Goal: Task Accomplishment & Management: Complete application form

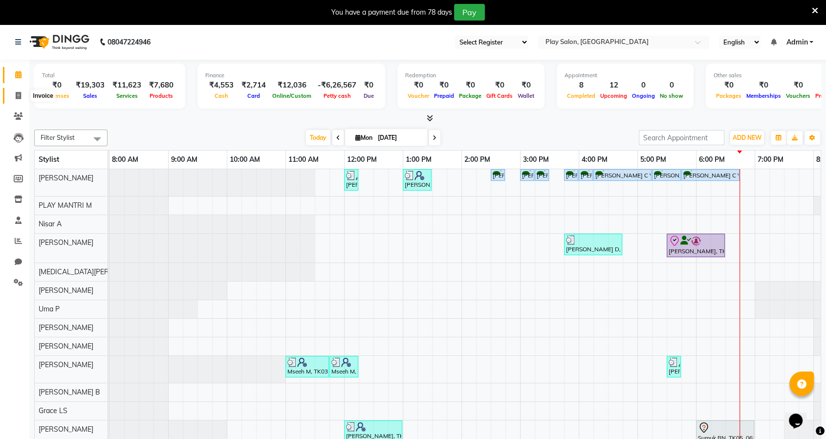
click at [16, 91] on span at bounding box center [18, 95] width 17 height 11
select select "8352"
select select "service"
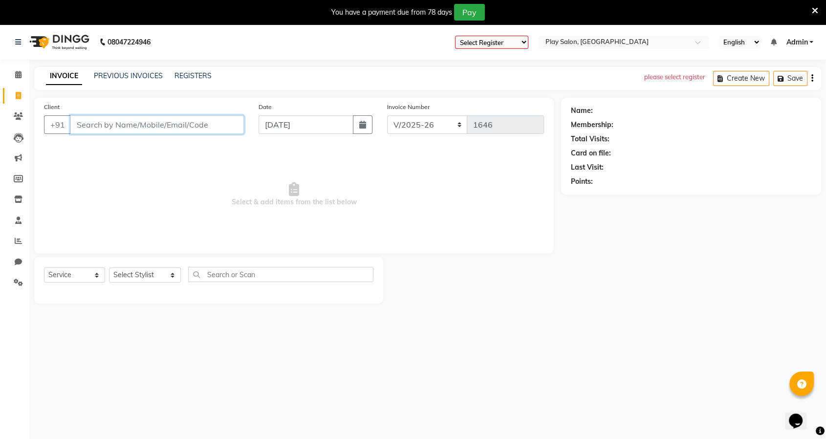
paste input "8151926422"
type input "8151926422"
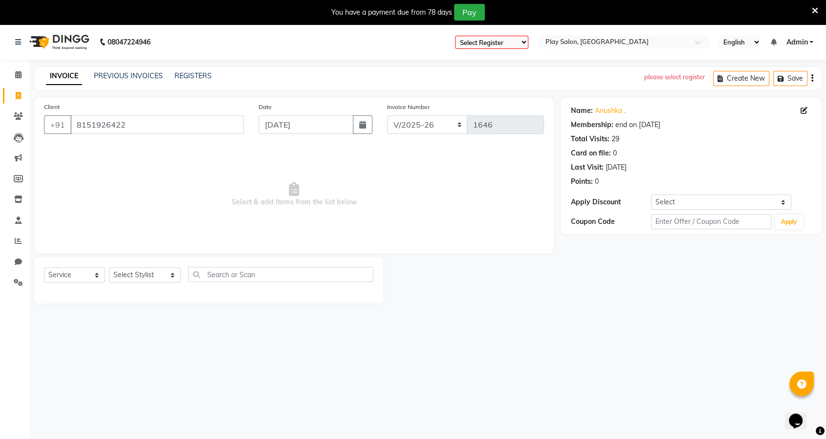
click at [478, 42] on select "Select Register Play Salon Nexus Whitefield Play Salon Nexus Play Salon" at bounding box center [491, 42] width 73 height 13
click at [509, 182] on span "Select & add items from the list below" at bounding box center [294, 195] width 500 height 98
click at [360, 123] on icon "button" at bounding box center [362, 125] width 7 height 8
select select "9"
select select "2025"
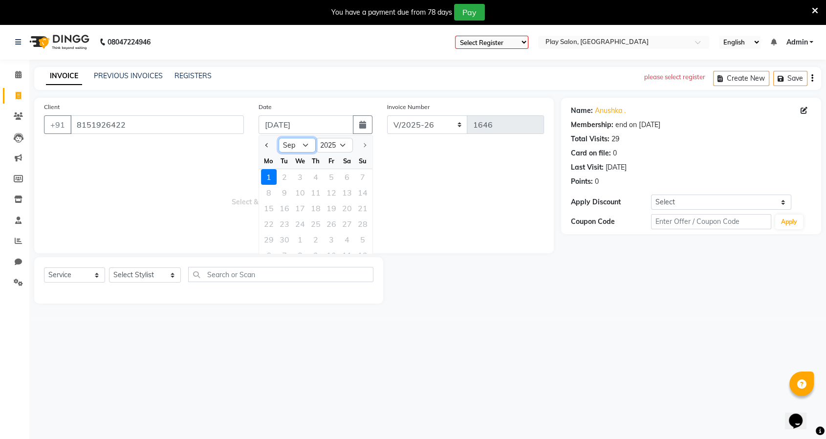
click at [299, 147] on select "Jan Feb Mar Apr May Jun [DATE] Aug Sep" at bounding box center [297, 145] width 37 height 15
select select "4"
click at [279, 138] on select "Jan Feb Mar Apr May Jun [DATE] Aug Sep" at bounding box center [297, 145] width 37 height 15
click at [299, 191] on div "9" at bounding box center [300, 193] width 16 height 16
type input "[DATE]"
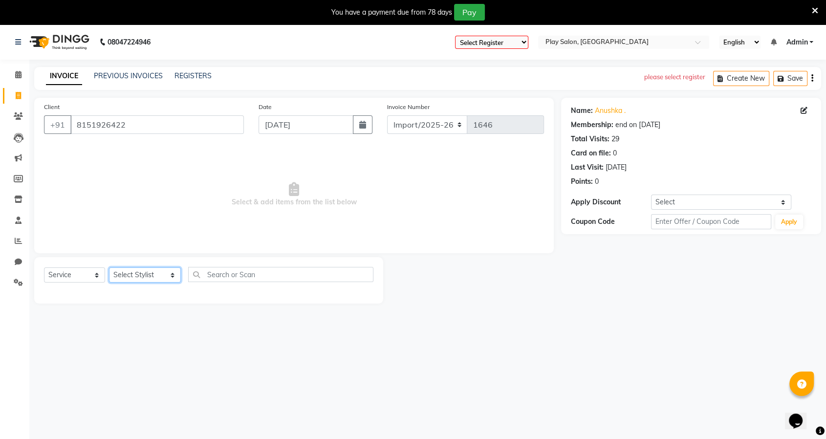
click at [140, 275] on select "Select Stylist Achan Shimrah Admin [PERSON_NAME] [PERSON_NAME] S [PERSON_NAME] …" at bounding box center [145, 274] width 72 height 15
select select "88542"
click at [109, 267] on select "Select Stylist Achan Shimrah Admin [PERSON_NAME] [PERSON_NAME] S [PERSON_NAME] …" at bounding box center [145, 274] width 72 height 15
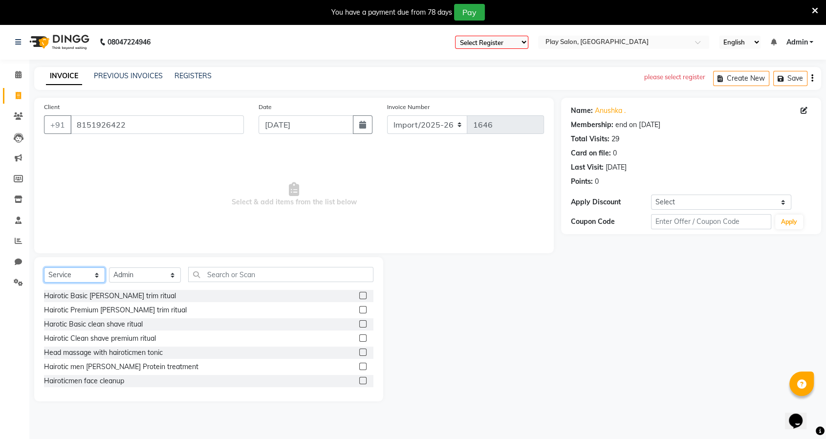
click at [73, 276] on select "Select Service Product Membership Package Voucher Prepaid Gift Card" at bounding box center [74, 274] width 61 height 15
click at [44, 267] on select "Select Service Product Membership Package Voucher Prepaid Gift Card" at bounding box center [74, 274] width 61 height 15
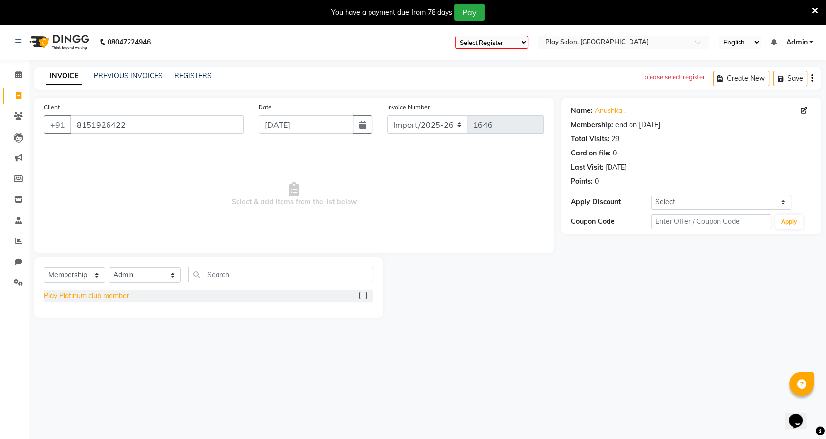
click at [89, 297] on div "Play Platinum club member" at bounding box center [86, 296] width 85 height 10
select select "select"
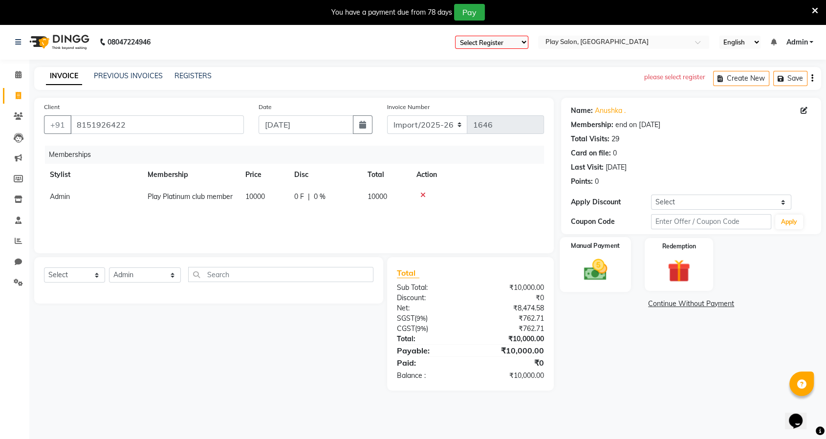
click at [583, 254] on div "Manual Payment" at bounding box center [595, 264] width 71 height 55
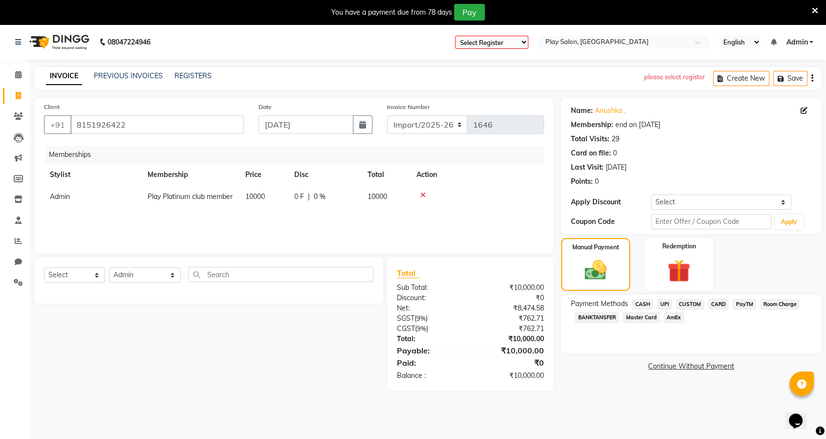
click at [662, 302] on span "UPI" at bounding box center [664, 304] width 15 height 11
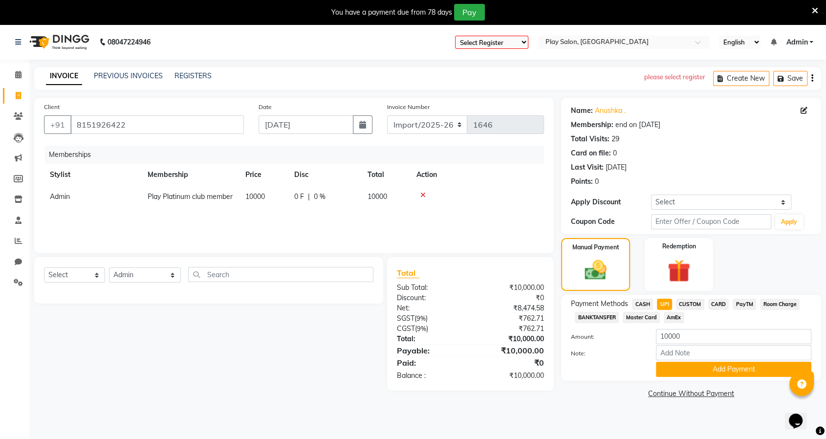
click at [682, 303] on span "CUSTOM" at bounding box center [690, 304] width 28 height 11
click at [717, 366] on button "Add Payment" at bounding box center [734, 369] width 156 height 15
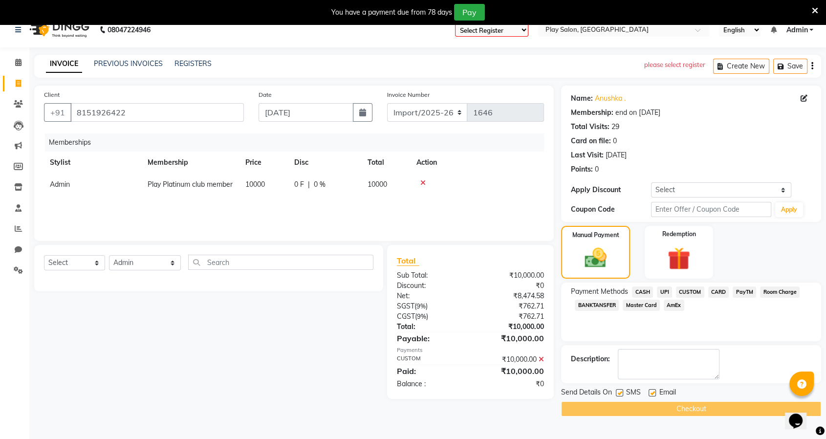
scroll to position [24, 0]
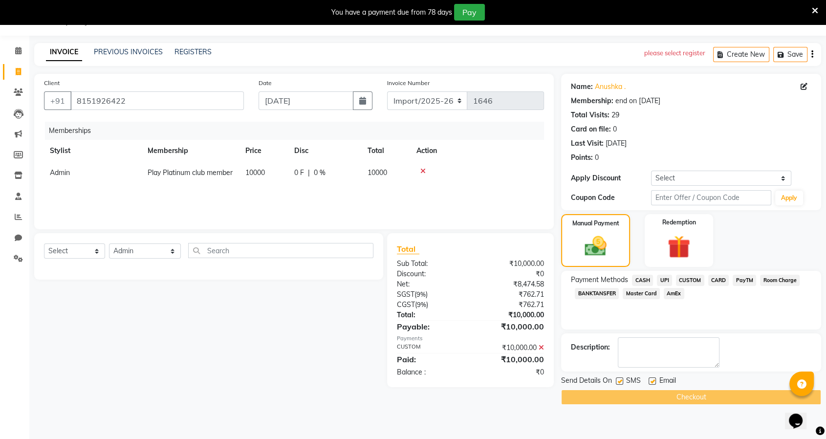
click at [620, 381] on label at bounding box center [619, 381] width 7 height 7
click at [620, 381] on input "checkbox" at bounding box center [619, 381] width 6 height 6
checkbox input "false"
click at [653, 379] on label at bounding box center [652, 381] width 7 height 7
click at [653, 379] on input "checkbox" at bounding box center [652, 381] width 6 height 6
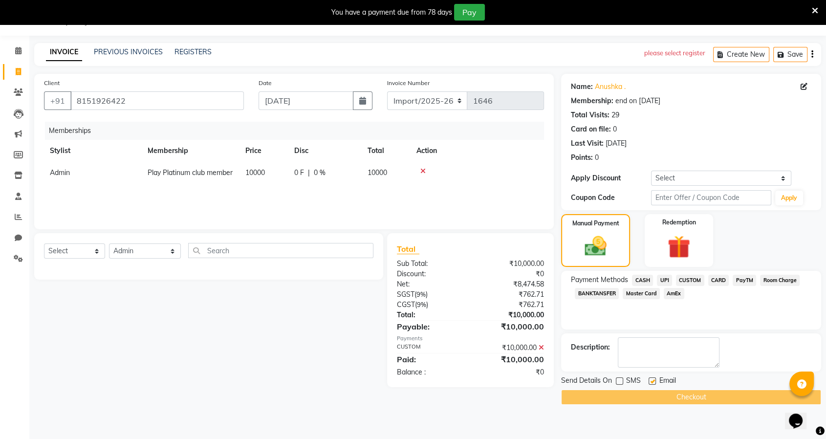
checkbox input "false"
click at [672, 397] on div "Checkout" at bounding box center [691, 397] width 260 height 15
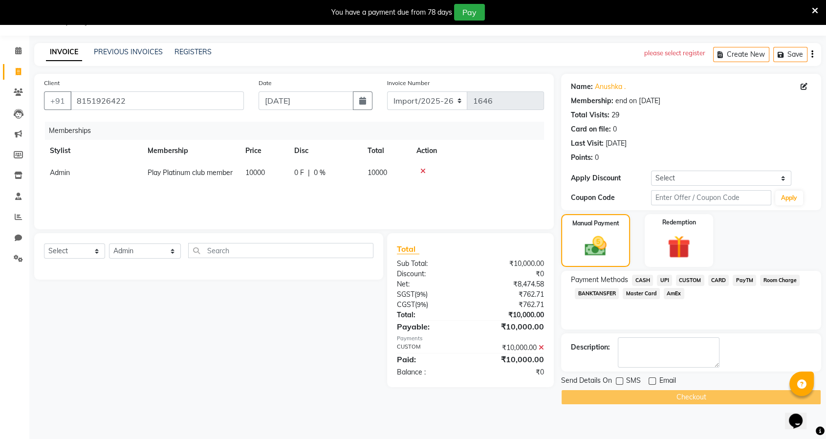
click at [509, 184] on td at bounding box center [478, 173] width 134 height 22
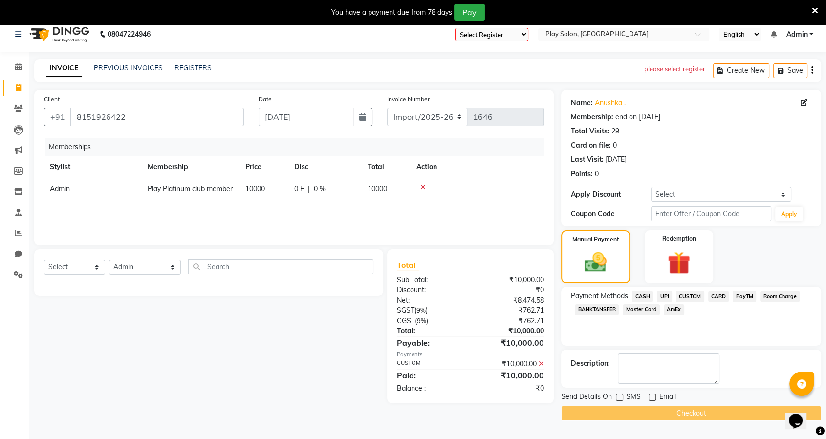
scroll to position [0, 0]
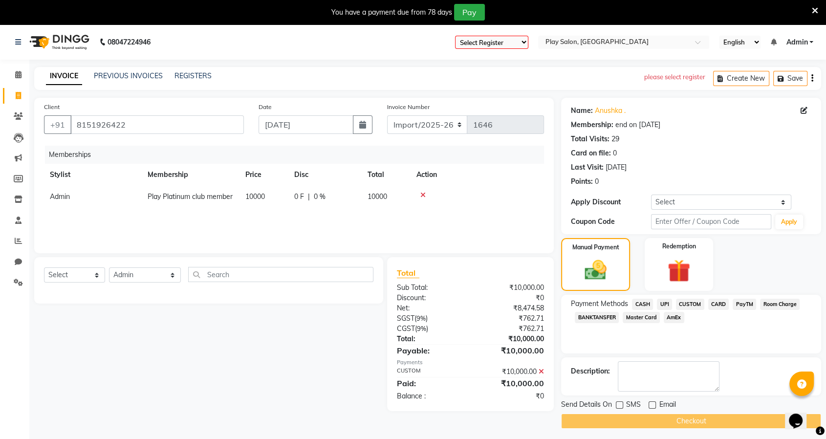
click at [508, 40] on select "Select Register Play Salon Nexus Whitefield Play Salon Nexus Play Salon" at bounding box center [491, 42] width 73 height 13
select select "104"
click at [455, 36] on select "Select Register Play Salon Nexus Whitefield Play Salon Nexus Play Salon" at bounding box center [491, 42] width 73 height 13
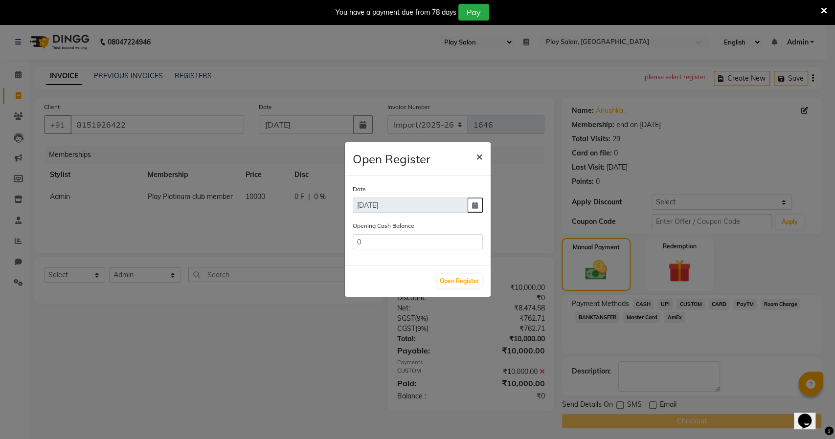
click at [482, 153] on span "×" at bounding box center [479, 156] width 7 height 15
